Goal: Transaction & Acquisition: Purchase product/service

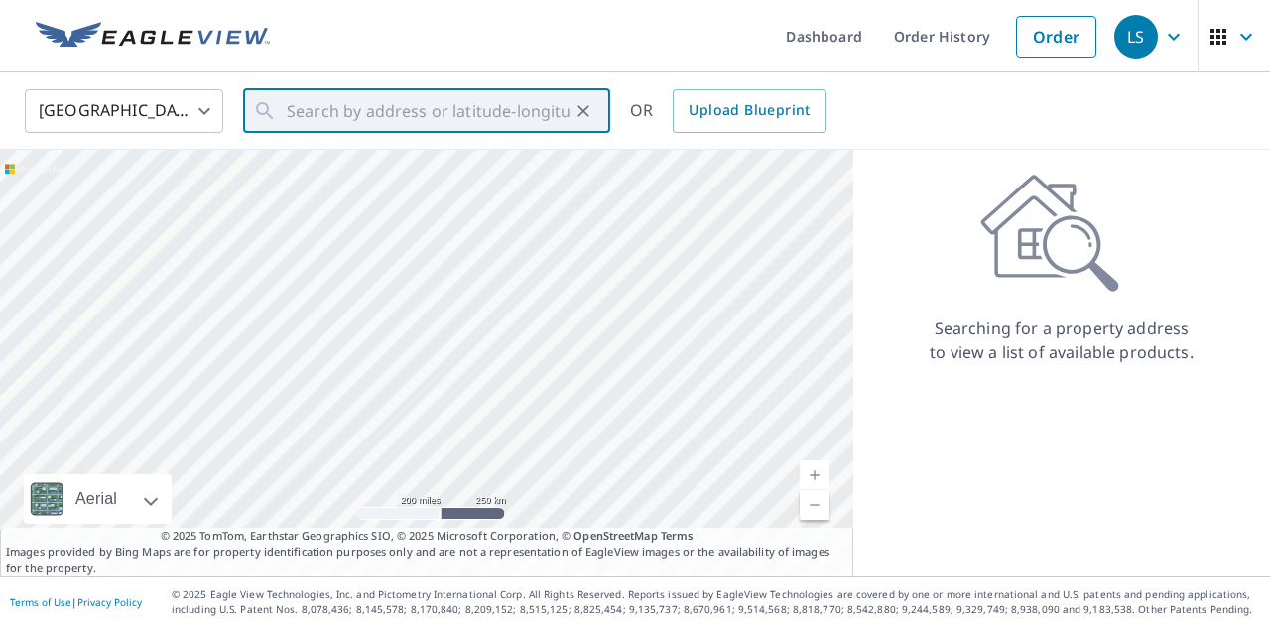
click at [385, 108] on input "text" at bounding box center [428, 111] width 283 height 56
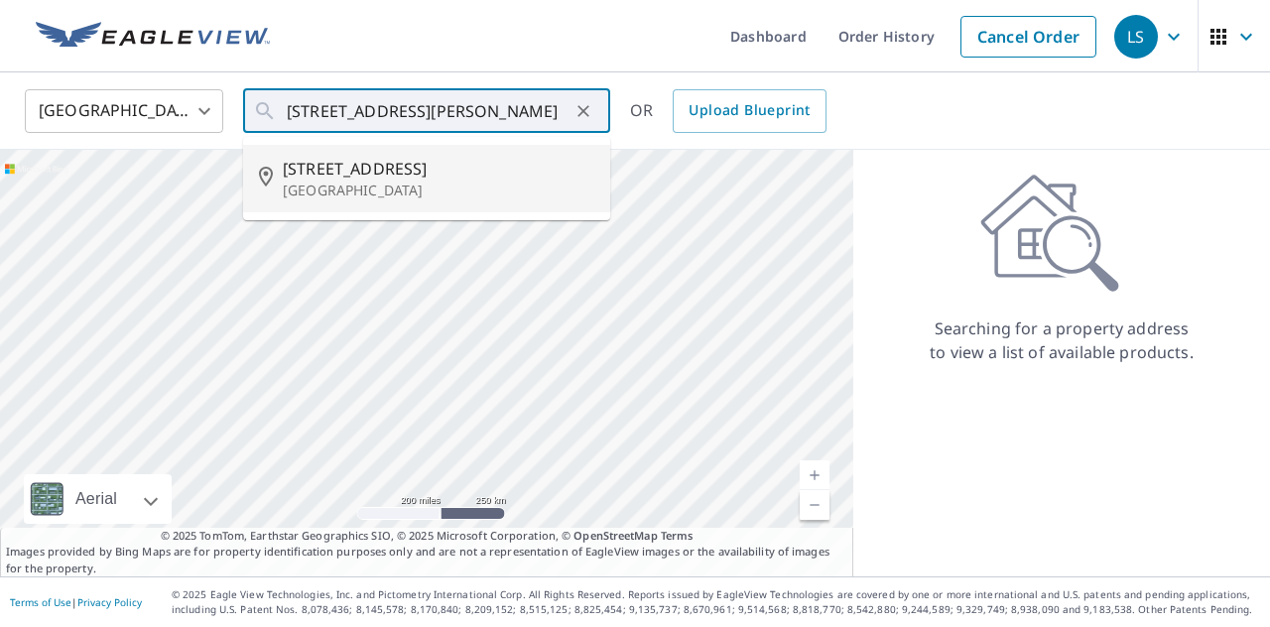
click at [355, 175] on span "[STREET_ADDRESS]" at bounding box center [439, 169] width 312 height 24
type input "[STREET_ADDRESS]"
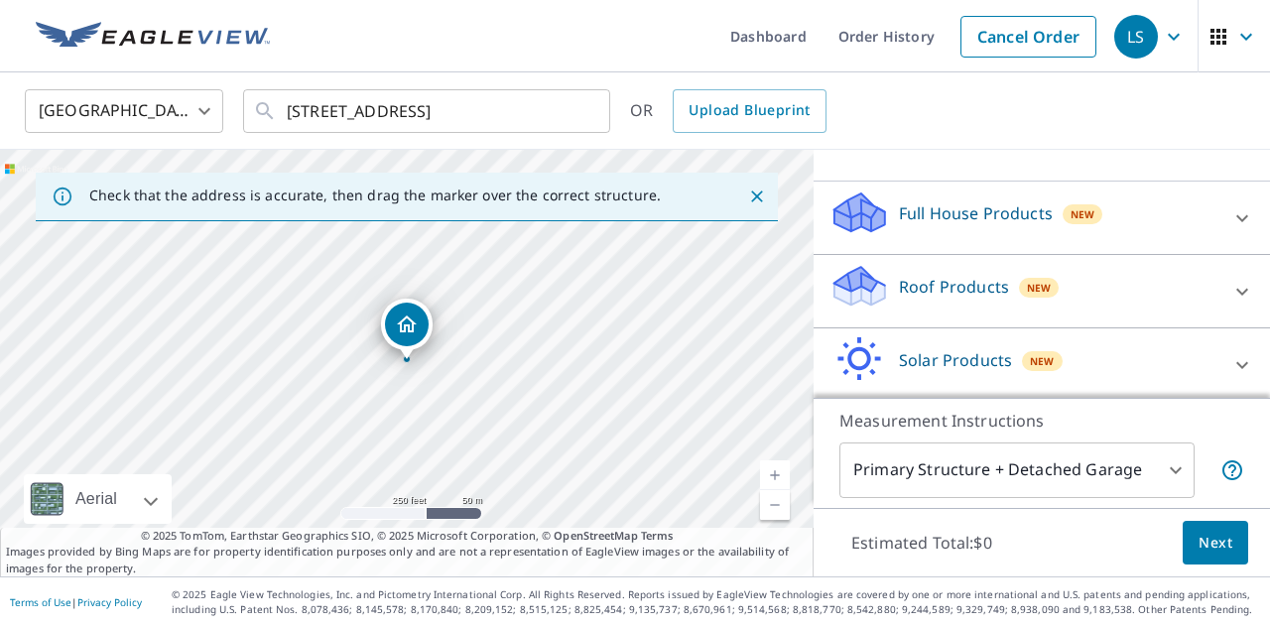
scroll to position [185, 0]
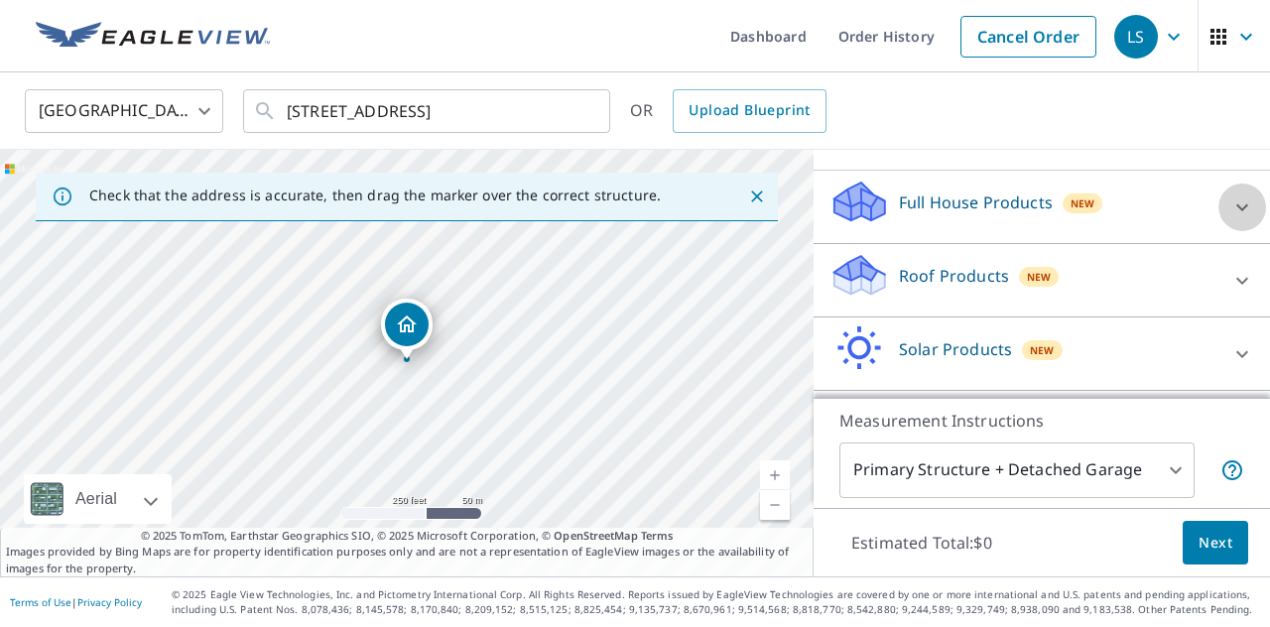
click at [1225, 199] on div at bounding box center [1243, 208] width 48 height 48
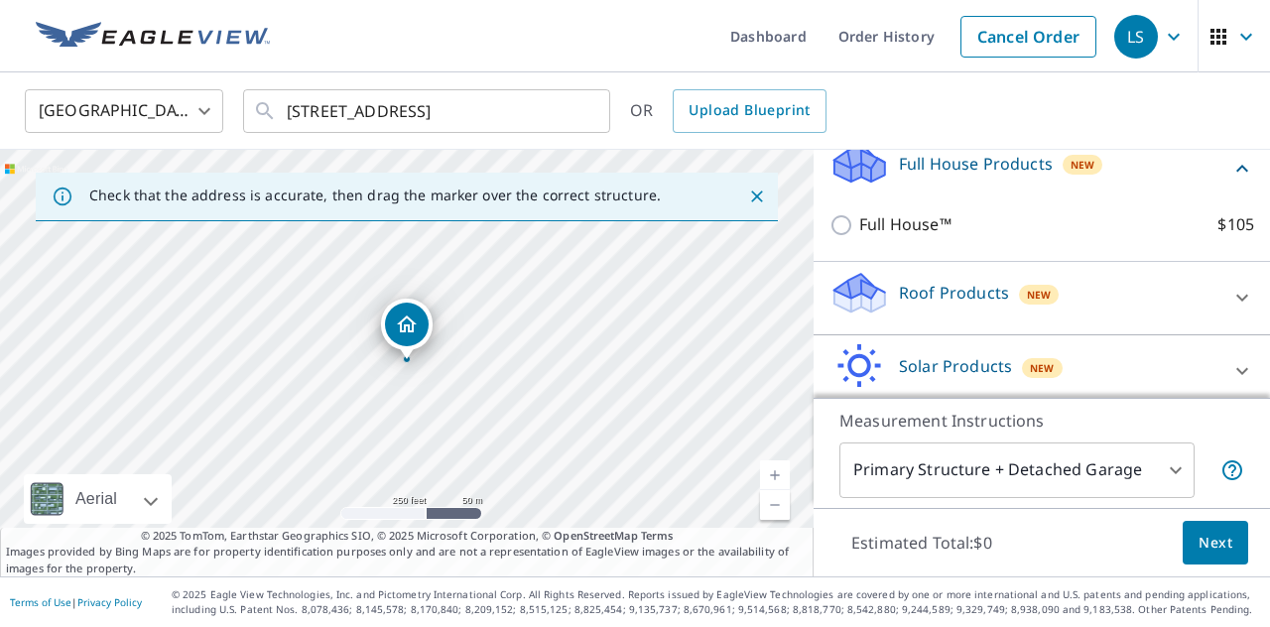
scroll to position [227, 0]
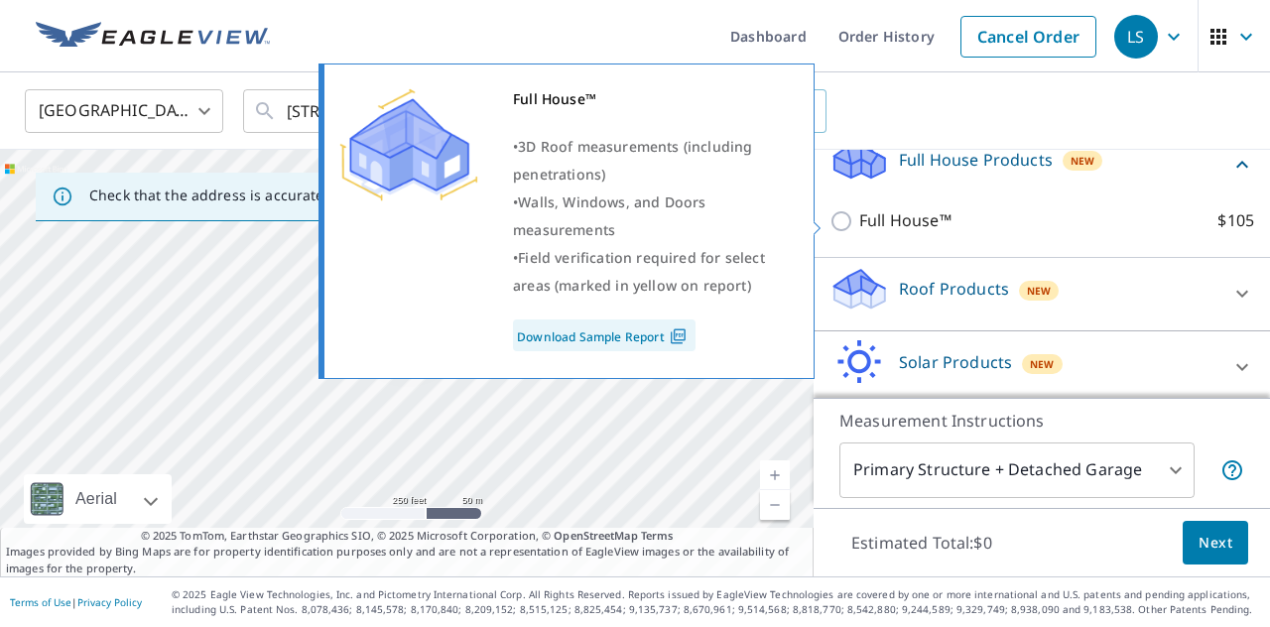
click at [847, 221] on input "Full House™ $105" at bounding box center [845, 221] width 30 height 24
checkbox input "true"
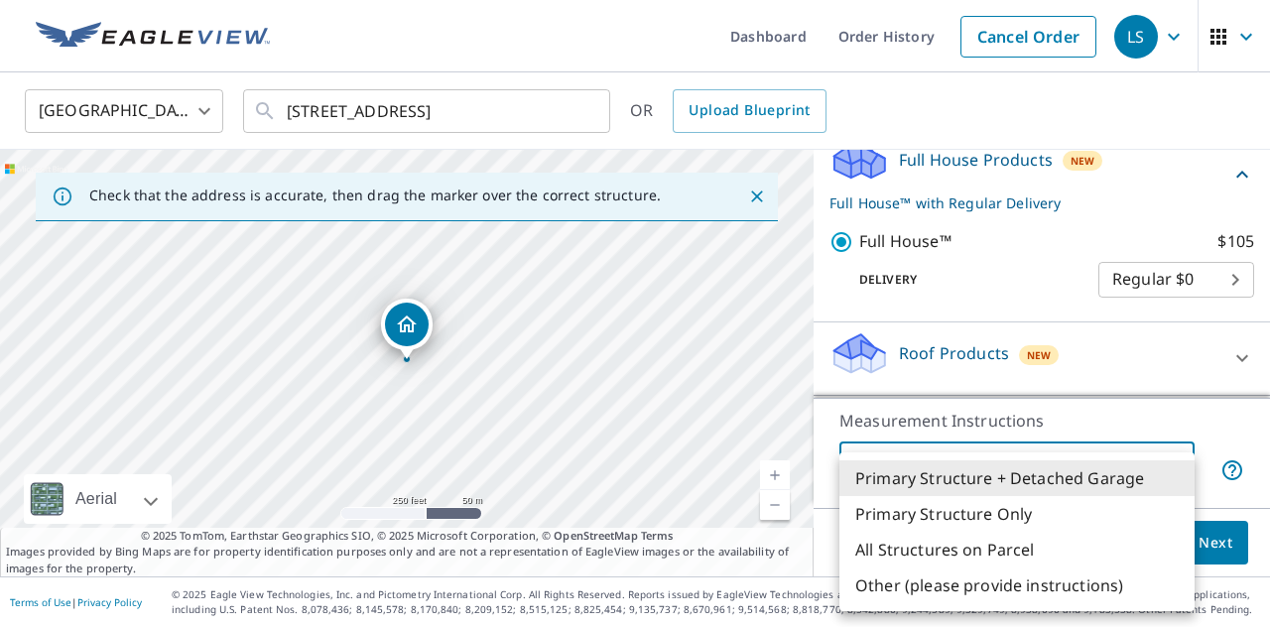
click at [1176, 468] on body "LS LS Dashboard Order History Cancel Order LS United States US ​ [STREET_ADDRES…" at bounding box center [635, 313] width 1270 height 627
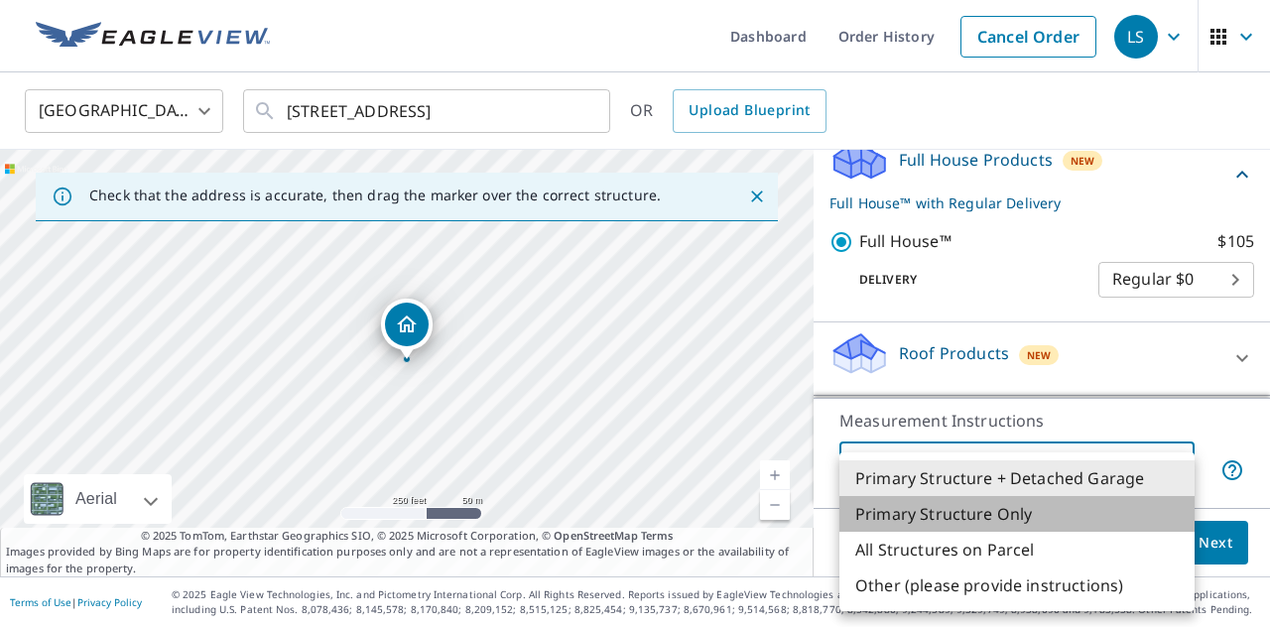
click at [1063, 511] on li "Primary Structure Only" at bounding box center [1017, 514] width 355 height 36
type input "2"
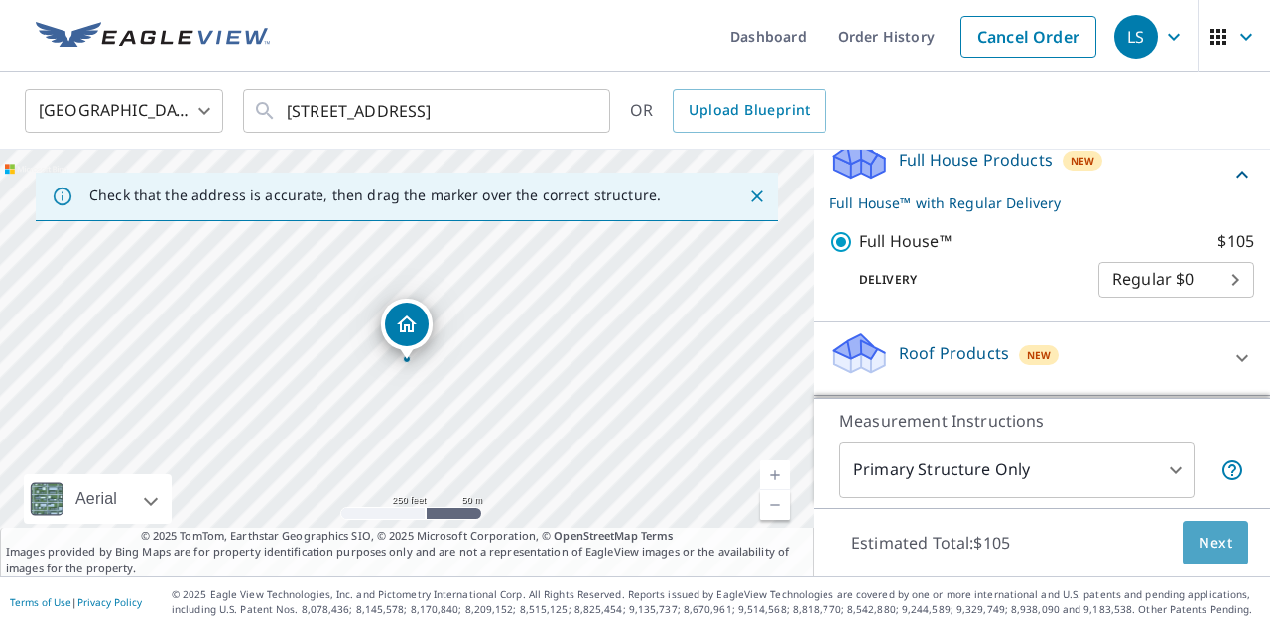
click at [1207, 541] on span "Next" at bounding box center [1216, 543] width 34 height 25
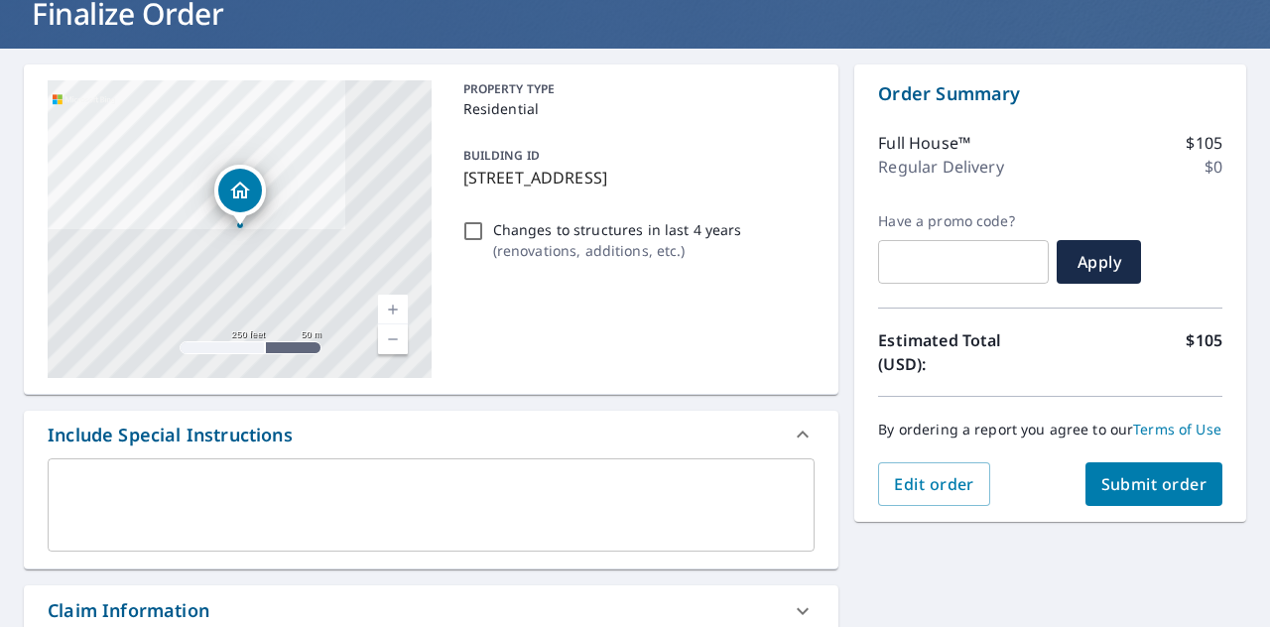
scroll to position [136, 0]
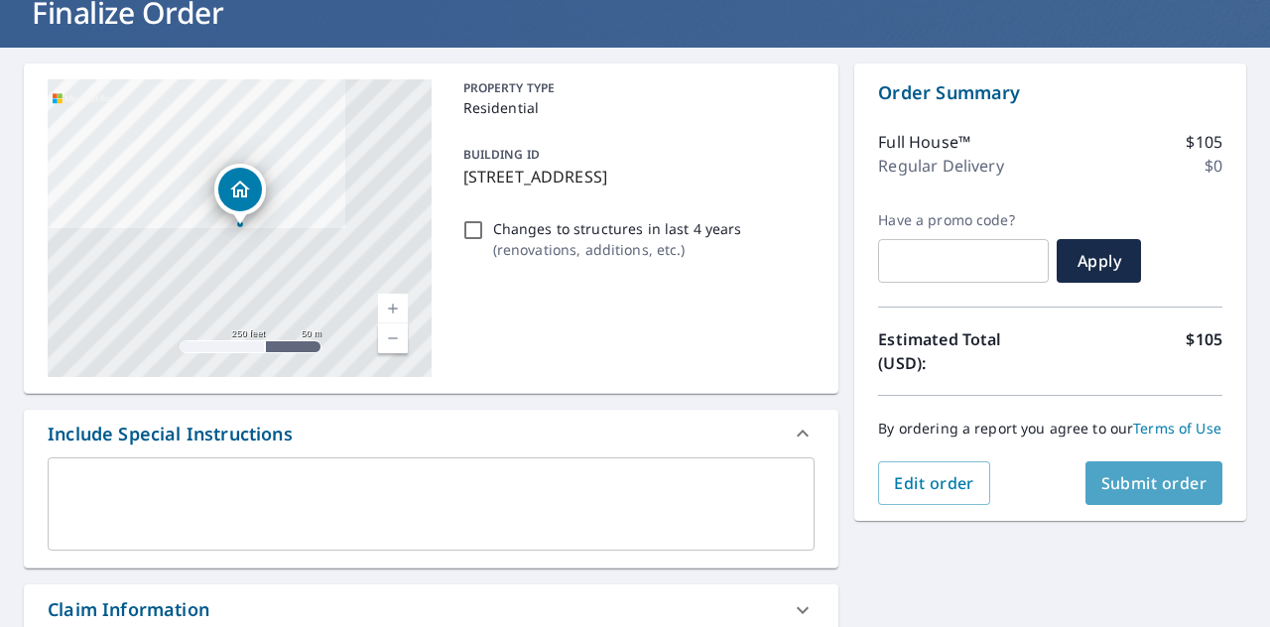
click at [1181, 481] on span "Submit order" at bounding box center [1155, 483] width 106 height 22
checkbox input "true"
